Goal: Task Accomplishment & Management: Complete application form

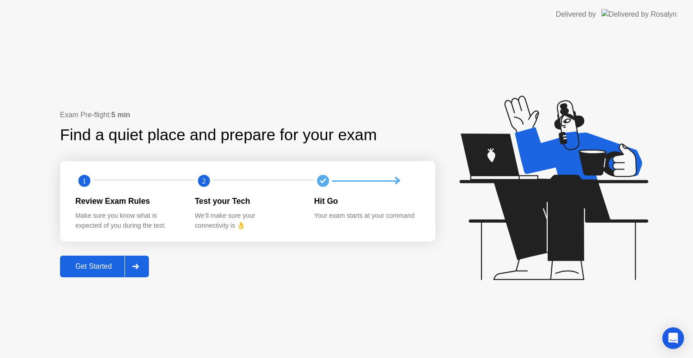
click at [129, 265] on div at bounding box center [135, 266] width 22 height 21
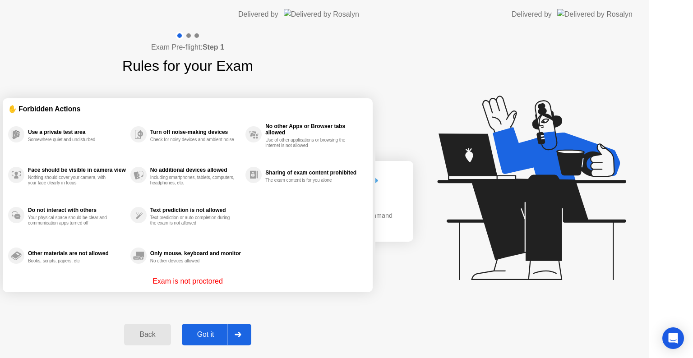
click at [135, 264] on div "Exam Pre-flight: Step 1 Rules for your Exam ✋ Forbidden Actions Use a private t…" at bounding box center [187, 193] width 375 height 329
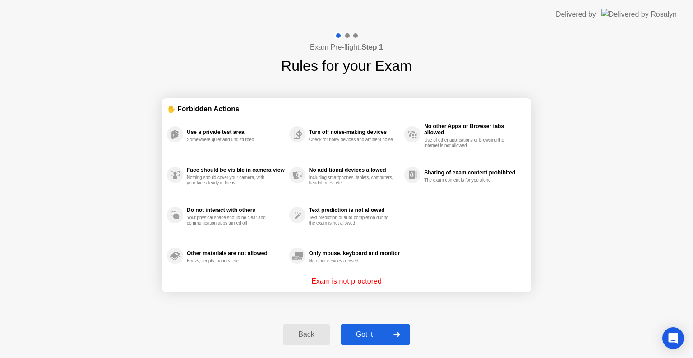
click at [398, 327] on div at bounding box center [397, 334] width 22 height 21
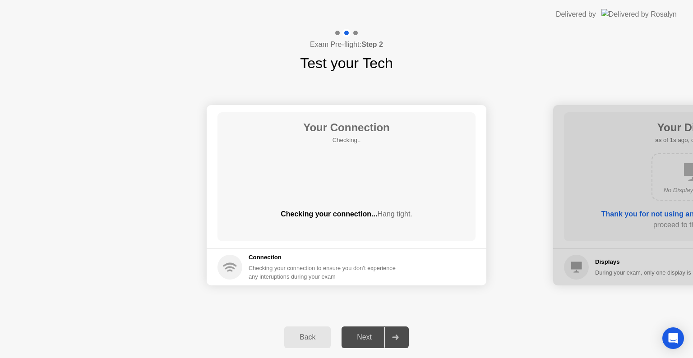
click at [403, 332] on div at bounding box center [395, 337] width 22 height 21
click at [399, 334] on div at bounding box center [395, 337] width 22 height 21
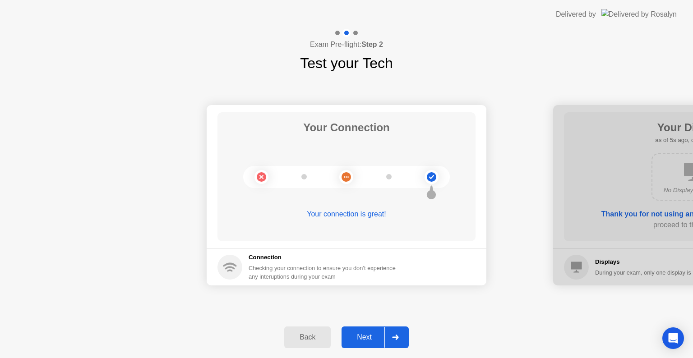
click at [368, 337] on div "Next" at bounding box center [364, 337] width 40 height 8
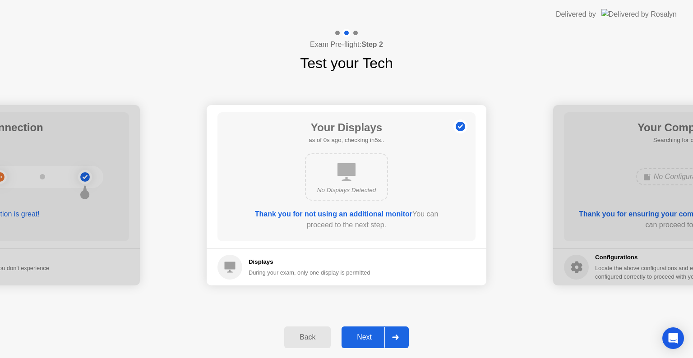
click at [368, 337] on div "Next" at bounding box center [364, 337] width 40 height 8
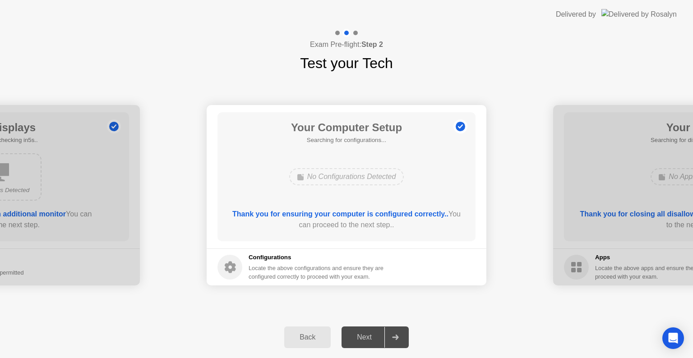
click at [368, 337] on div "Next" at bounding box center [364, 337] width 40 height 8
click at [395, 337] on icon at bounding box center [395, 337] width 6 height 5
click at [400, 340] on div at bounding box center [395, 337] width 22 height 21
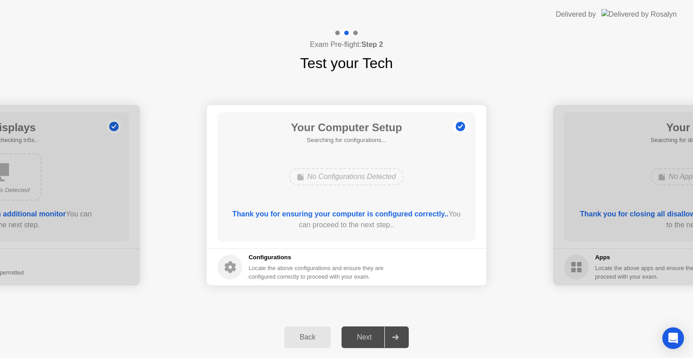
click at [401, 332] on div at bounding box center [395, 337] width 22 height 21
click at [346, 174] on div "No Configurations Detected" at bounding box center [346, 176] width 115 height 17
click at [403, 341] on div at bounding box center [395, 337] width 22 height 21
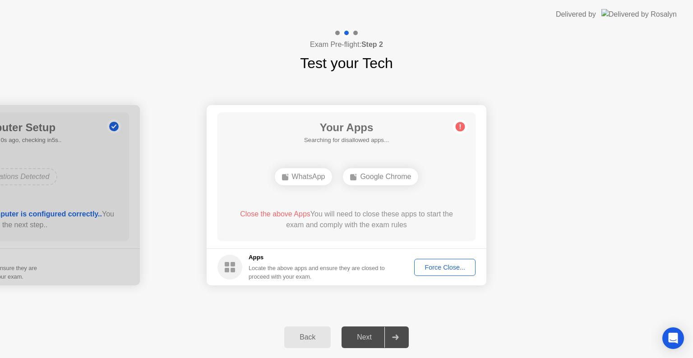
click at [420, 264] on div "Force Close..." at bounding box center [444, 267] width 55 height 7
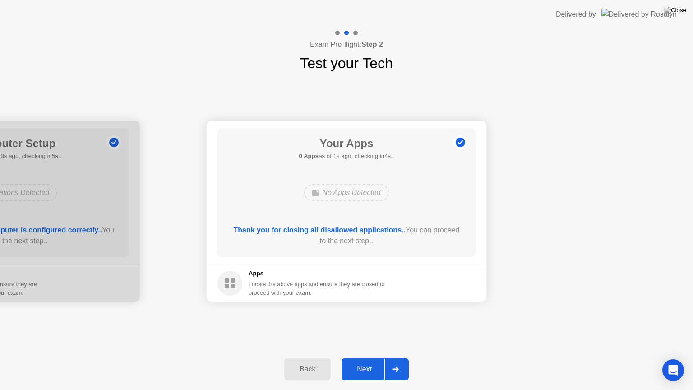
click at [363, 358] on div "Next" at bounding box center [364, 369] width 40 height 8
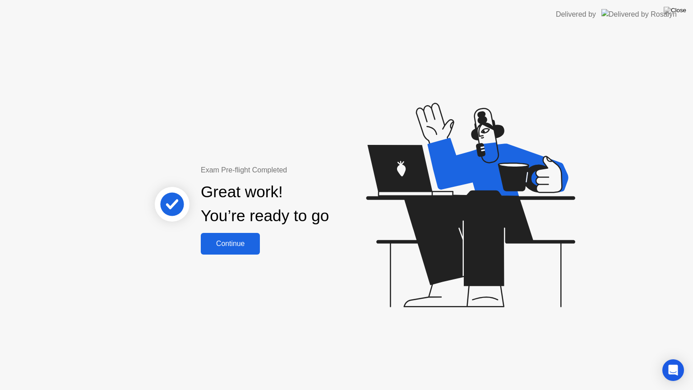
click at [233, 246] on div "Continue" at bounding box center [230, 243] width 54 height 8
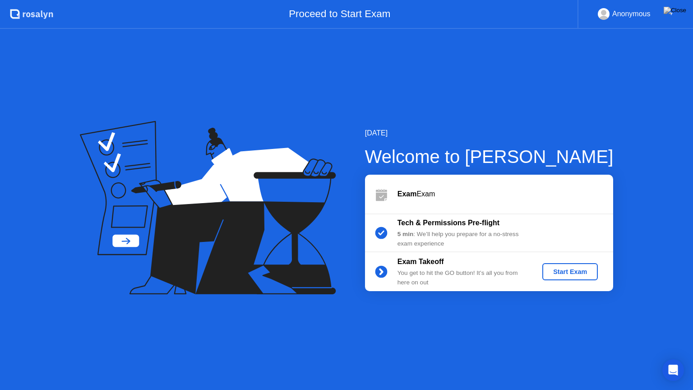
click at [559, 274] on div "Start Exam" at bounding box center [570, 271] width 48 height 7
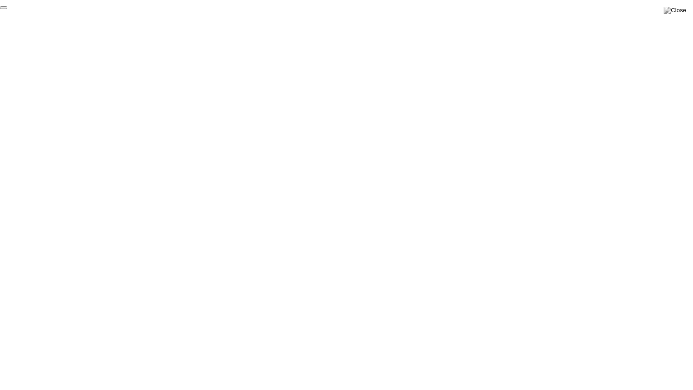
click at [7, 9] on button "End Proctoring Session" at bounding box center [3, 7] width 7 height 3
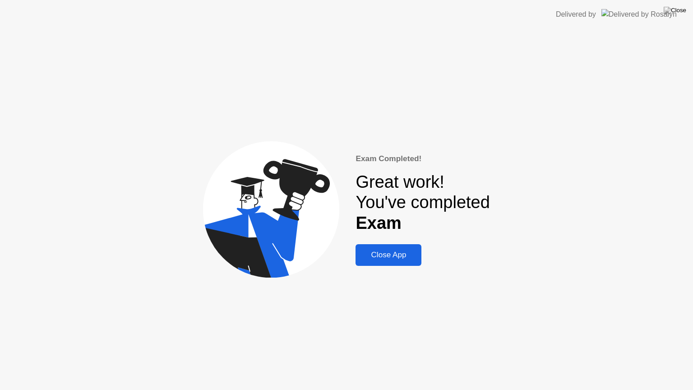
click at [391, 254] on div "Close App" at bounding box center [388, 254] width 60 height 9
click at [391, 256] on div "Close App" at bounding box center [388, 254] width 60 height 9
click at [370, 262] on button "Close App" at bounding box center [388, 255] width 66 height 22
click at [373, 257] on div "Close App" at bounding box center [388, 254] width 60 height 9
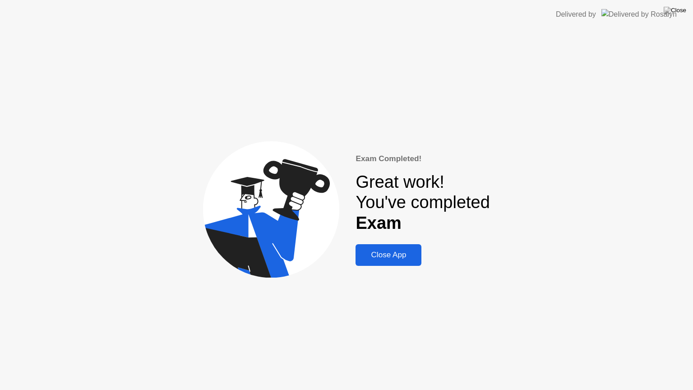
click at [373, 257] on div "Close App" at bounding box center [388, 254] width 60 height 9
click at [374, 259] on div "Close App" at bounding box center [388, 254] width 60 height 9
click at [377, 256] on div "Close App" at bounding box center [388, 254] width 60 height 9
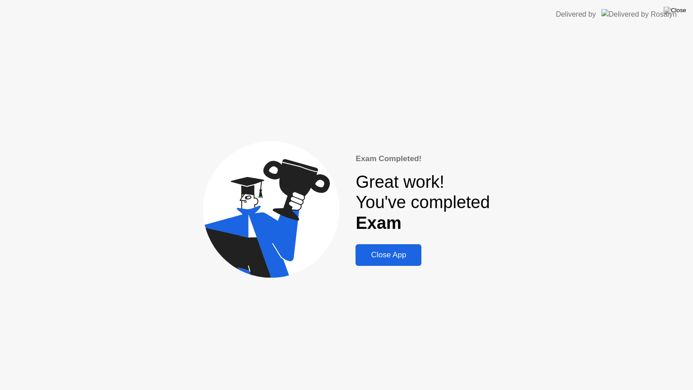
click at [684, 6] on button at bounding box center [674, 11] width 27 height 12
click at [371, 247] on button "Close App" at bounding box center [388, 255] width 66 height 22
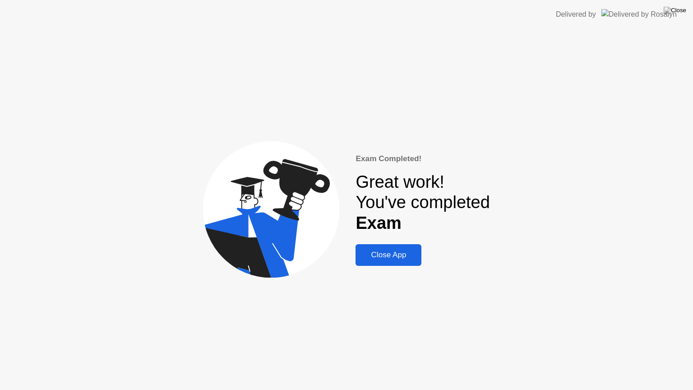
click at [371, 247] on button "Close App" at bounding box center [388, 255] width 66 height 22
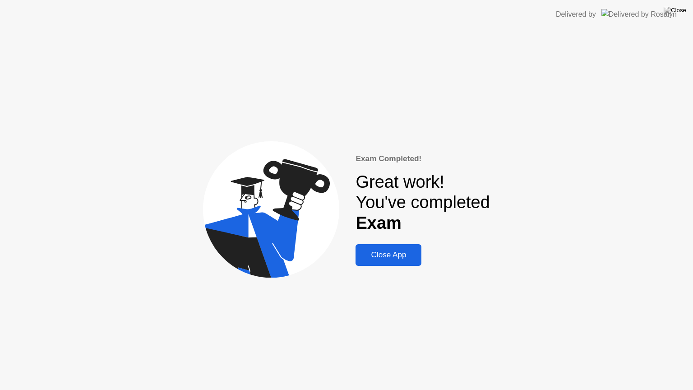
click at [376, 248] on button "Close App" at bounding box center [388, 255] width 66 height 22
click at [381, 253] on div "Close App" at bounding box center [388, 254] width 60 height 9
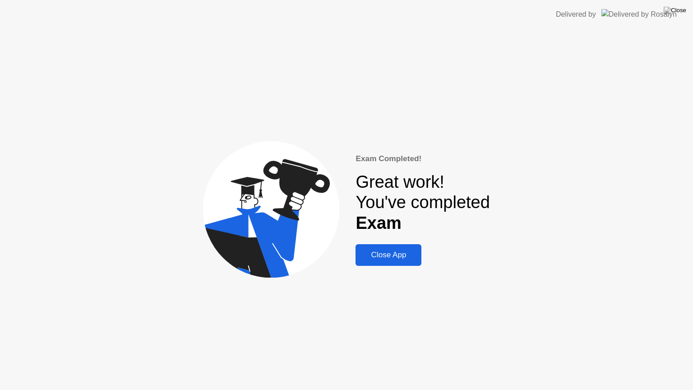
click at [386, 253] on div "Close App" at bounding box center [388, 254] width 60 height 9
click at [390, 253] on div "Close App" at bounding box center [388, 254] width 60 height 9
click at [404, 252] on div "Close App" at bounding box center [388, 254] width 60 height 9
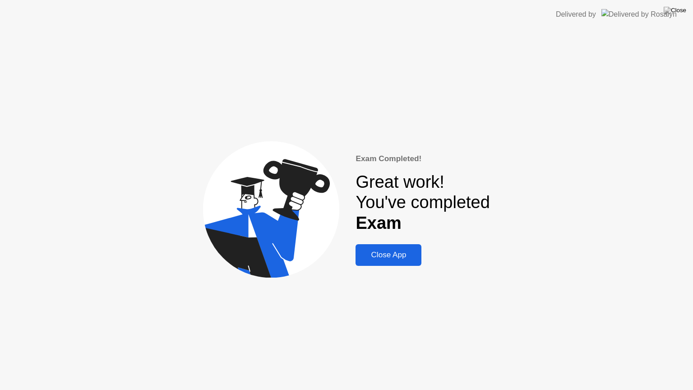
click at [404, 252] on div "Close App" at bounding box center [388, 254] width 60 height 9
click at [398, 262] on button "Close App" at bounding box center [388, 255] width 66 height 22
click at [397, 253] on div "Close App" at bounding box center [388, 254] width 60 height 9
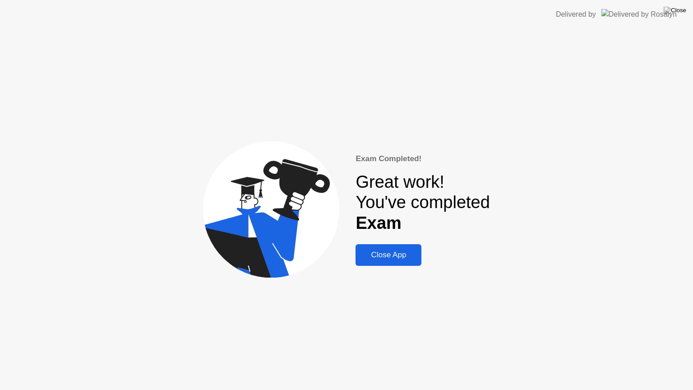
click at [397, 253] on div "Close App" at bounding box center [388, 254] width 60 height 9
click at [682, 9] on img at bounding box center [674, 10] width 23 height 7
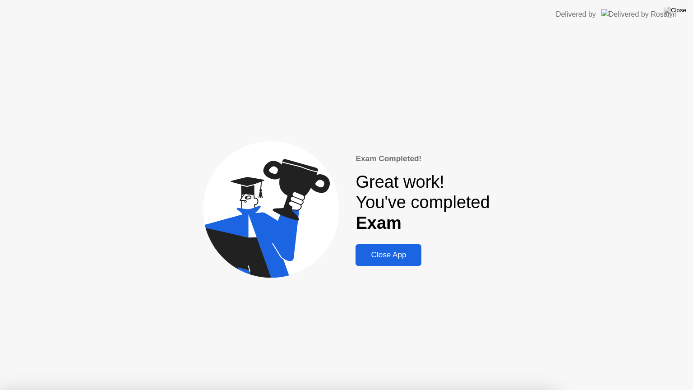
click at [378, 256] on div "Close App" at bounding box center [388, 254] width 60 height 9
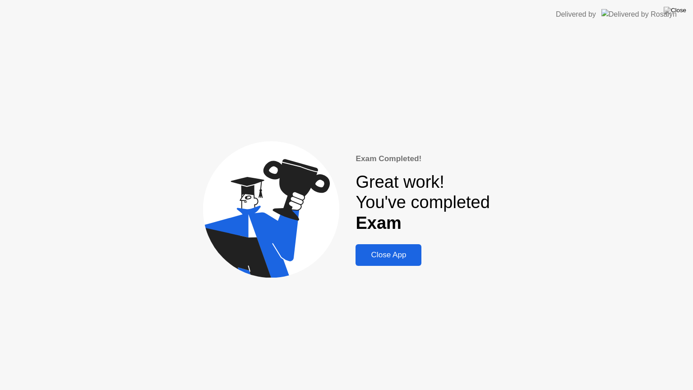
click at [378, 256] on div "Close App" at bounding box center [388, 254] width 60 height 9
click at [368, 253] on div "Close App" at bounding box center [388, 254] width 60 height 9
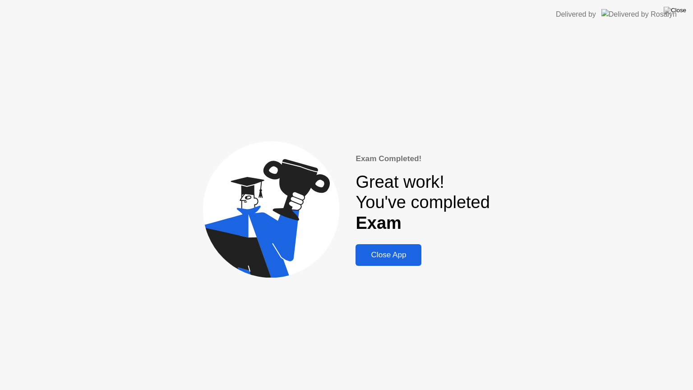
click at [368, 253] on div "Close App" at bounding box center [388, 254] width 60 height 9
click at [391, 247] on button "Close App" at bounding box center [388, 255] width 66 height 22
click at [392, 247] on button "Close App" at bounding box center [388, 255] width 66 height 22
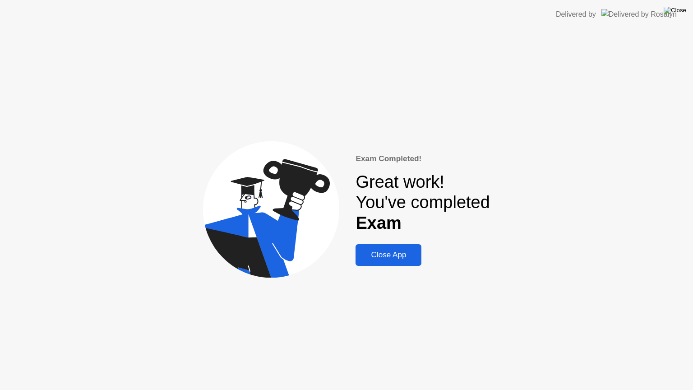
click at [679, 11] on img at bounding box center [674, 10] width 23 height 7
click at [679, 13] on img at bounding box center [674, 10] width 23 height 7
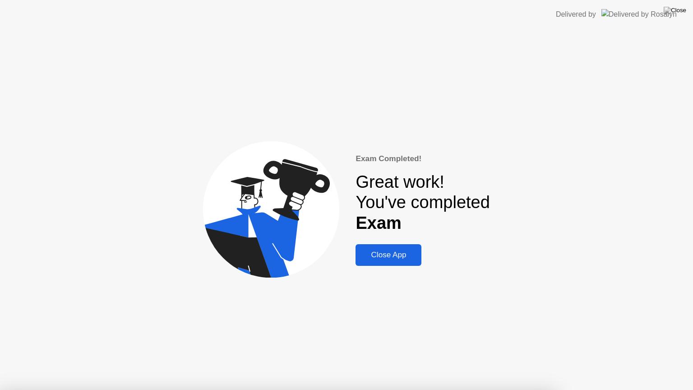
click at [684, 14] on img at bounding box center [674, 10] width 23 height 7
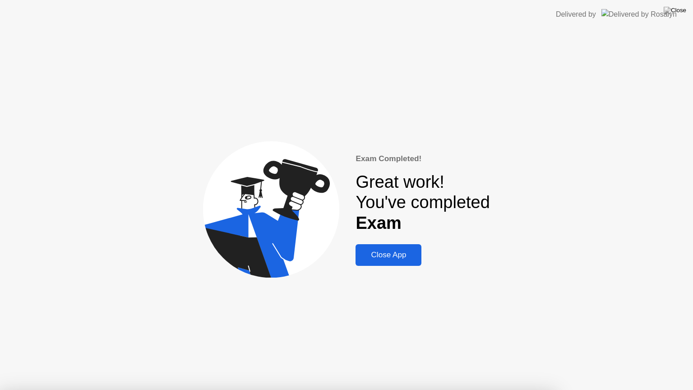
click at [676, 358] on div at bounding box center [346, 390] width 693 height 0
